Goal: Task Accomplishment & Management: Manage account settings

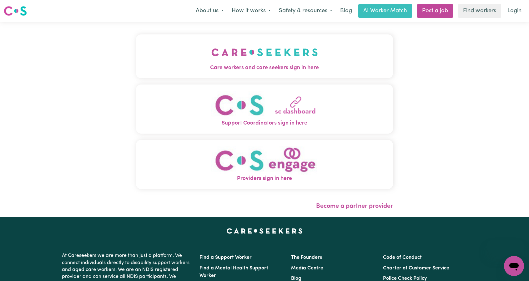
click at [258, 70] on span "Care workers and care seekers sign in here" at bounding box center [264, 68] width 257 height 8
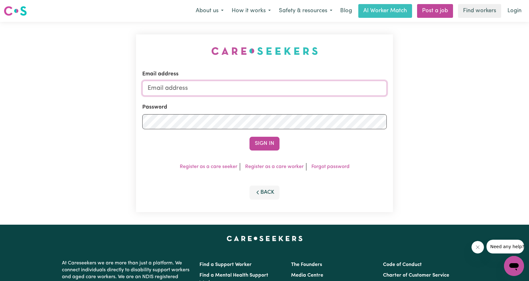
click at [265, 83] on input "Email address" at bounding box center [264, 88] width 245 height 15
drag, startPoint x: 181, startPoint y: 89, endPoint x: 282, endPoint y: 97, distance: 101.3
click at [277, 97] on form "Email address [EMAIL_ADDRESS][PERSON_NAME][DOMAIN_NAME] Password Sign In" at bounding box center [264, 110] width 245 height 80
type input "[EMAIL_ADDRESS][DOMAIN_NAME]"
click at [274, 142] on button "Sign In" at bounding box center [265, 144] width 30 height 14
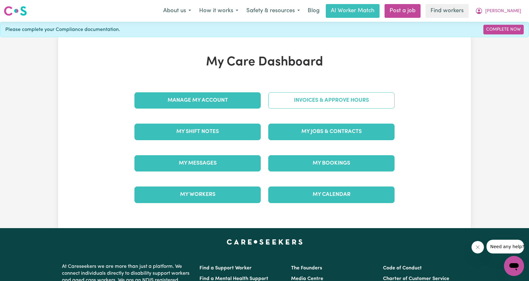
click at [331, 101] on link "Invoices & Approve Hours" at bounding box center [331, 100] width 126 height 16
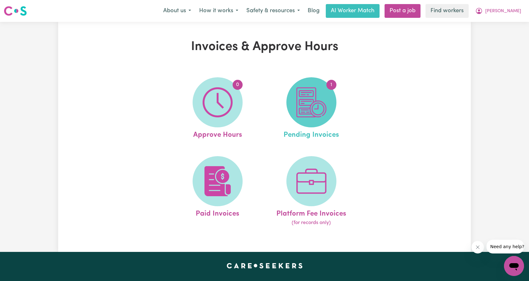
click at [323, 102] on img at bounding box center [311, 102] width 30 height 30
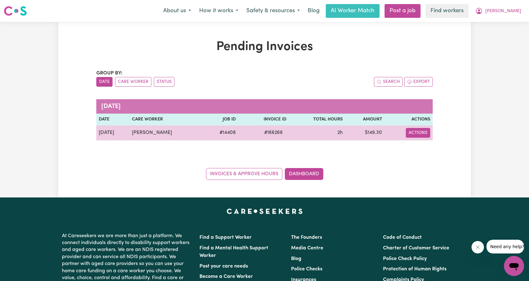
click at [417, 130] on button "Actions" at bounding box center [418, 133] width 24 height 10
click at [425, 146] on link "Download Invoice" at bounding box center [437, 147] width 57 height 13
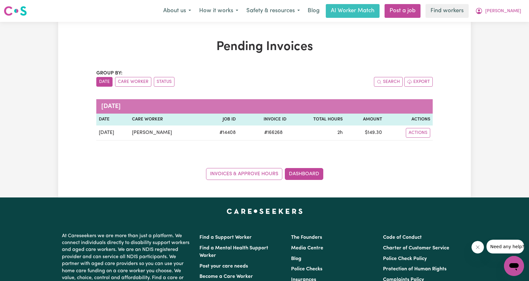
click at [241, 83] on ul "Date Care Worker Status" at bounding box center [180, 82] width 168 height 10
click at [517, 12] on span "[PERSON_NAME]" at bounding box center [503, 11] width 36 height 7
click at [495, 22] on link "My Dashboard" at bounding box center [500, 24] width 49 height 12
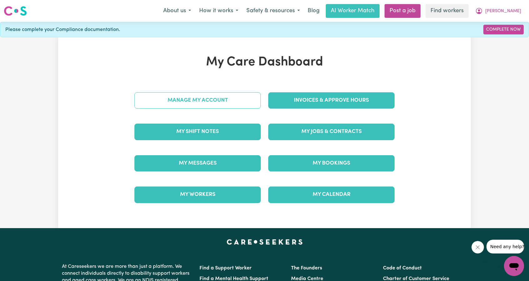
click at [234, 101] on link "Manage My Account" at bounding box center [197, 100] width 126 height 16
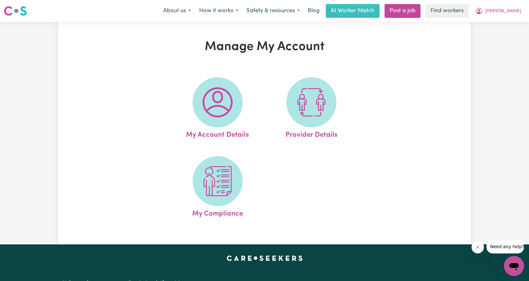
click at [319, 108] on img at bounding box center [311, 102] width 30 height 30
select select "NDIS_FUNDING_PLAN_MANAGED"
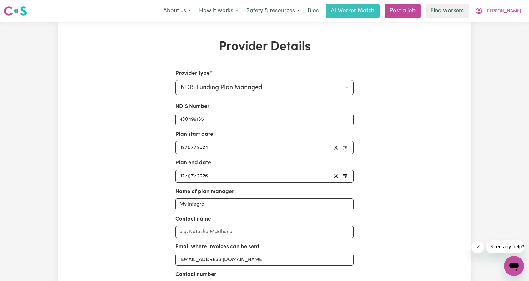
click at [510, 4] on div "Menu About us How it works Safety & resources Blog AI Worker Match Post a job F…" at bounding box center [264, 11] width 529 height 14
click at [510, 11] on span "[PERSON_NAME]" at bounding box center [503, 11] width 36 height 7
click at [505, 26] on link "My Dashboard" at bounding box center [500, 24] width 49 height 12
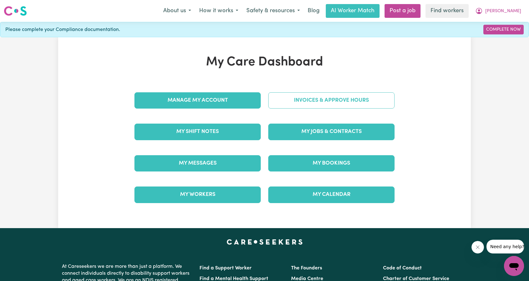
click at [359, 98] on link "Invoices & Approve Hours" at bounding box center [331, 100] width 126 height 16
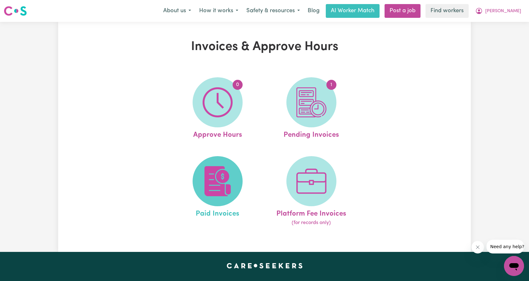
click at [231, 169] on img at bounding box center [218, 181] width 30 height 30
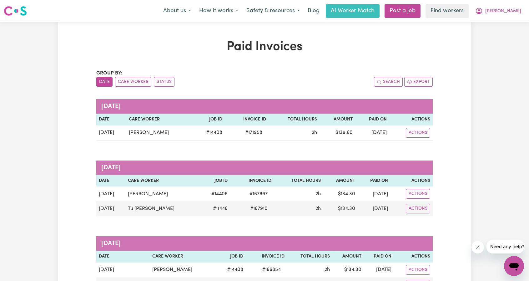
click at [514, 15] on button "[PERSON_NAME]" at bounding box center [498, 10] width 54 height 13
click at [501, 24] on link "My Dashboard" at bounding box center [500, 24] width 49 height 12
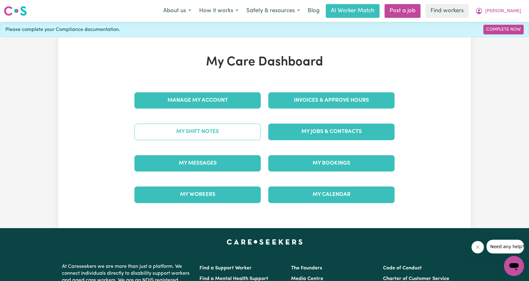
click at [224, 133] on link "My Shift Notes" at bounding box center [197, 132] width 126 height 16
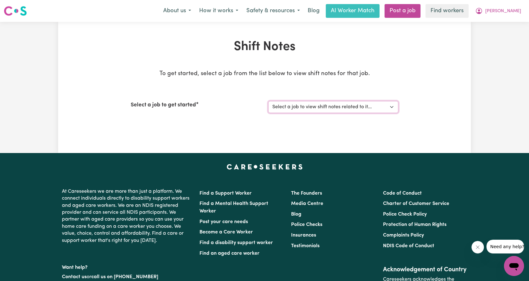
click at [316, 107] on select "Select a job to view shift notes related to it... [DEMOGRAPHIC_DATA] Support Wo…" at bounding box center [333, 107] width 130 height 12
click at [268, 101] on select "Select a job to view shift notes related to it... [DEMOGRAPHIC_DATA] Support Wo…" at bounding box center [333, 107] width 130 height 12
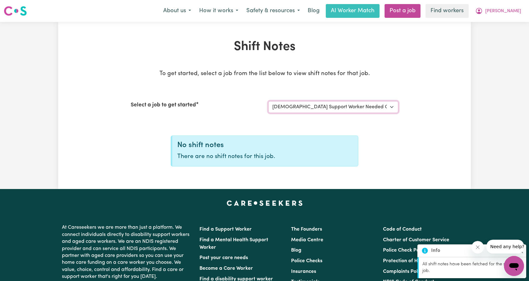
click at [321, 112] on select "Select a job to view shift notes related to it... [DEMOGRAPHIC_DATA] Support Wo…" at bounding box center [333, 107] width 130 height 12
select select "14408"
click at [268, 101] on select "Select a job to view shift notes related to it... [DEMOGRAPHIC_DATA] Support Wo…" at bounding box center [333, 107] width 130 height 12
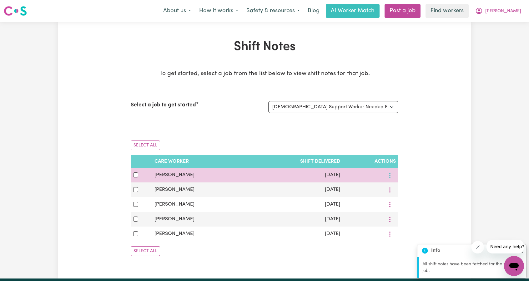
click at [398, 174] on td at bounding box center [371, 175] width 56 height 15
click at [389, 175] on icon "More options" at bounding box center [390, 175] width 6 height 6
click at [395, 185] on link "View Shift Note" at bounding box center [413, 189] width 52 height 13
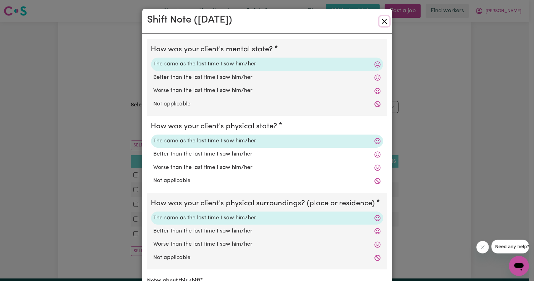
click at [386, 23] on button "Close" at bounding box center [384, 21] width 10 height 10
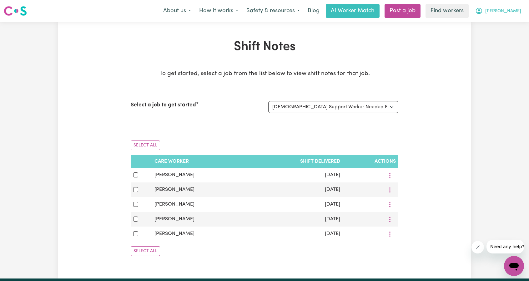
click at [483, 10] on icon "My Account" at bounding box center [479, 11] width 8 height 8
click at [488, 20] on link "My Dashboard" at bounding box center [500, 24] width 49 height 12
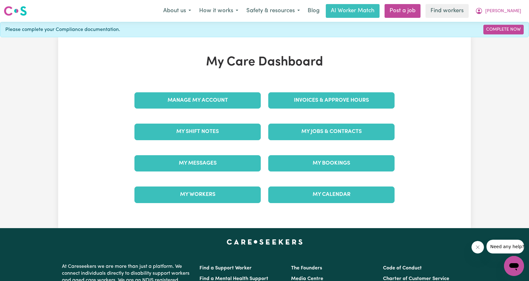
click at [310, 118] on div "My Jobs & Contracts" at bounding box center [332, 131] width 134 height 31
click at [311, 121] on div "My Jobs & Contracts" at bounding box center [332, 131] width 134 height 31
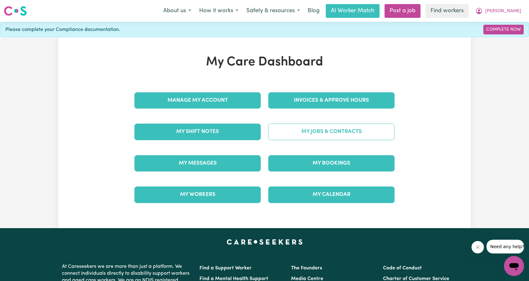
click at [313, 125] on link "My Jobs & Contracts" at bounding box center [331, 132] width 126 height 16
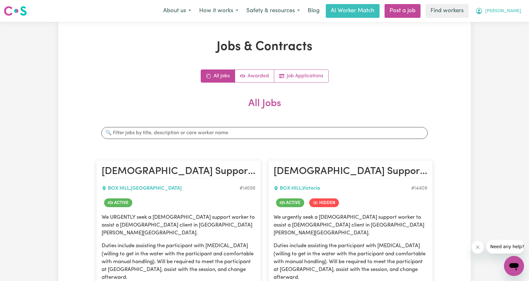
click at [498, 10] on button "[PERSON_NAME]" at bounding box center [498, 10] width 54 height 13
click at [496, 21] on link "My Dashboard" at bounding box center [500, 24] width 49 height 12
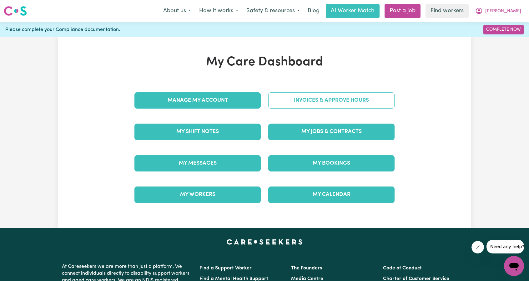
click at [340, 97] on link "Invoices & Approve Hours" at bounding box center [331, 100] width 126 height 16
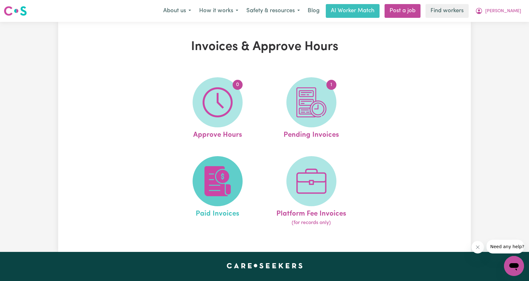
click at [220, 160] on span at bounding box center [218, 181] width 50 height 50
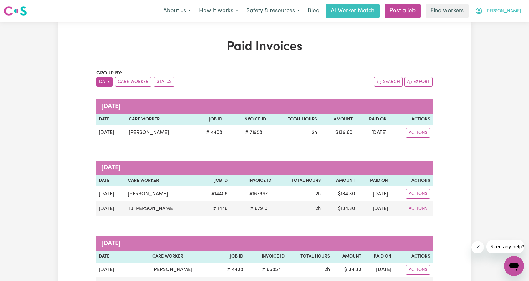
click at [512, 13] on span "[PERSON_NAME]" at bounding box center [503, 11] width 36 height 7
click at [505, 38] on link "Logout" at bounding box center [500, 36] width 49 height 12
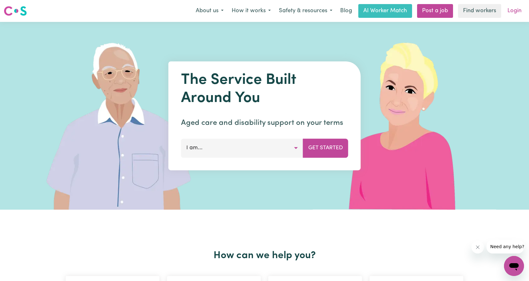
click at [519, 17] on link "Login" at bounding box center [515, 11] width 22 height 14
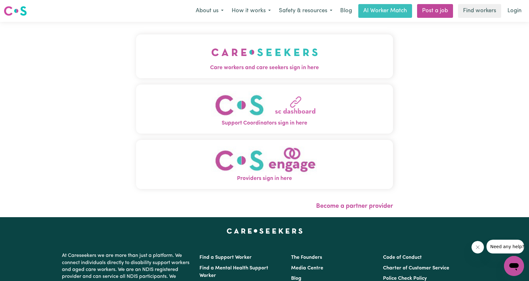
click at [275, 52] on img "Care workers and care seekers sign in here" at bounding box center [264, 52] width 107 height 23
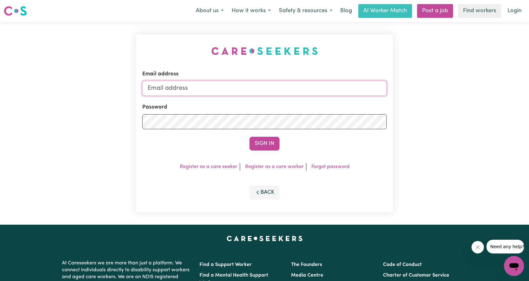
click at [297, 93] on input "Email address" at bounding box center [264, 88] width 245 height 15
click at [308, 116] on form "Email address [EMAIL_ADDRESS][PERSON_NAME][DOMAIN_NAME] Password Sign In" at bounding box center [264, 110] width 245 height 80
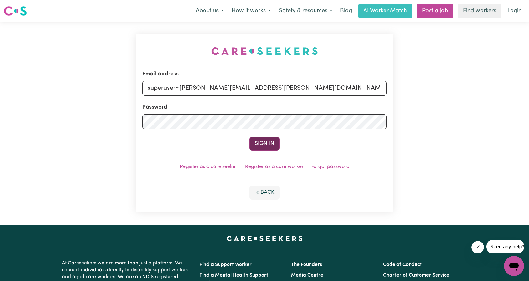
type input "superuser~[PERSON_NAME][EMAIL_ADDRESS][PERSON_NAME][DOMAIN_NAME]"
click at [258, 138] on button "Sign In" at bounding box center [265, 144] width 30 height 14
